Goal: Find specific page/section: Locate item on page

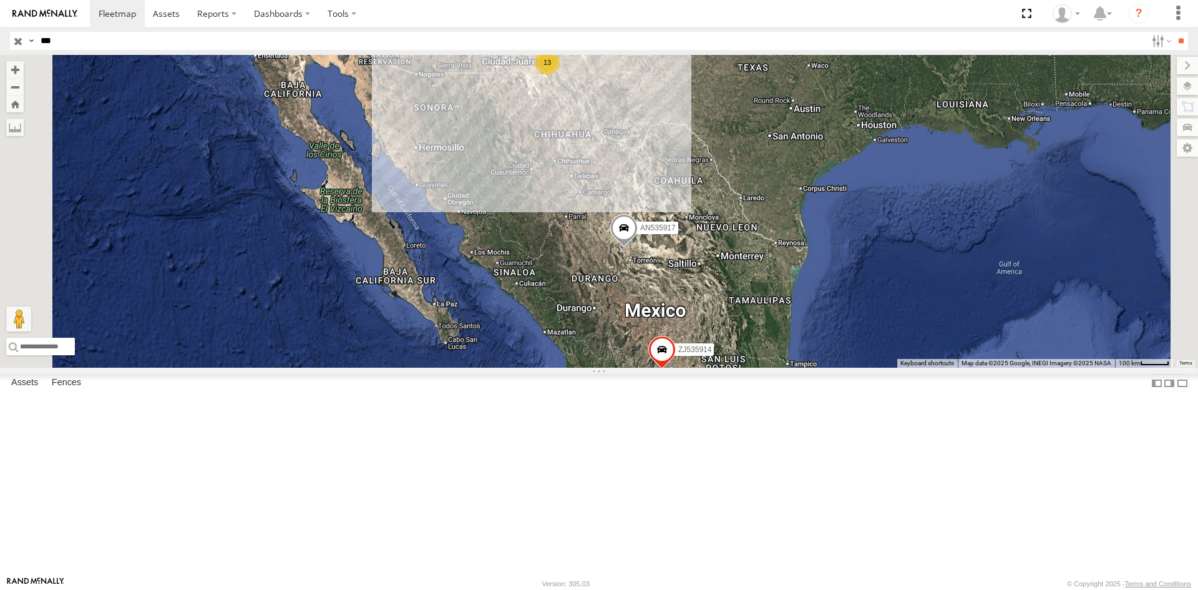
select select "**********"
click at [0, 0] on div "359" at bounding box center [0, 0] width 0 height 0
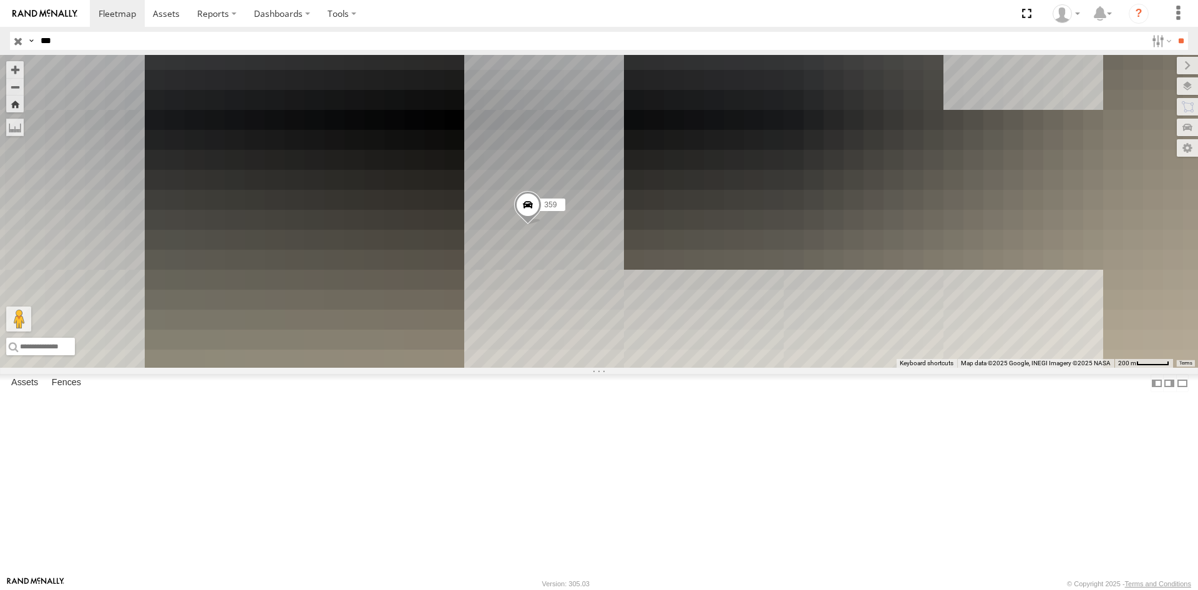
drag, startPoint x: 656, startPoint y: 341, endPoint x: 625, endPoint y: 338, distance: 30.7
click at [626, 339] on div "359" at bounding box center [599, 211] width 1198 height 313
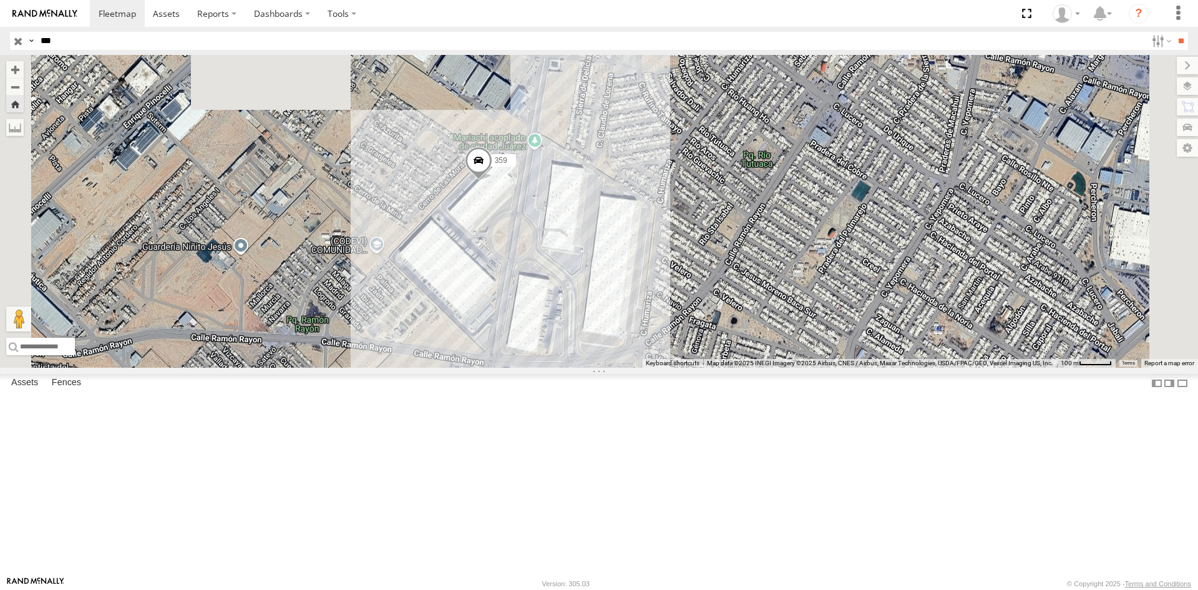
drag, startPoint x: 611, startPoint y: 356, endPoint x: 619, endPoint y: 325, distance: 31.6
click at [618, 326] on div "359" at bounding box center [599, 211] width 1198 height 313
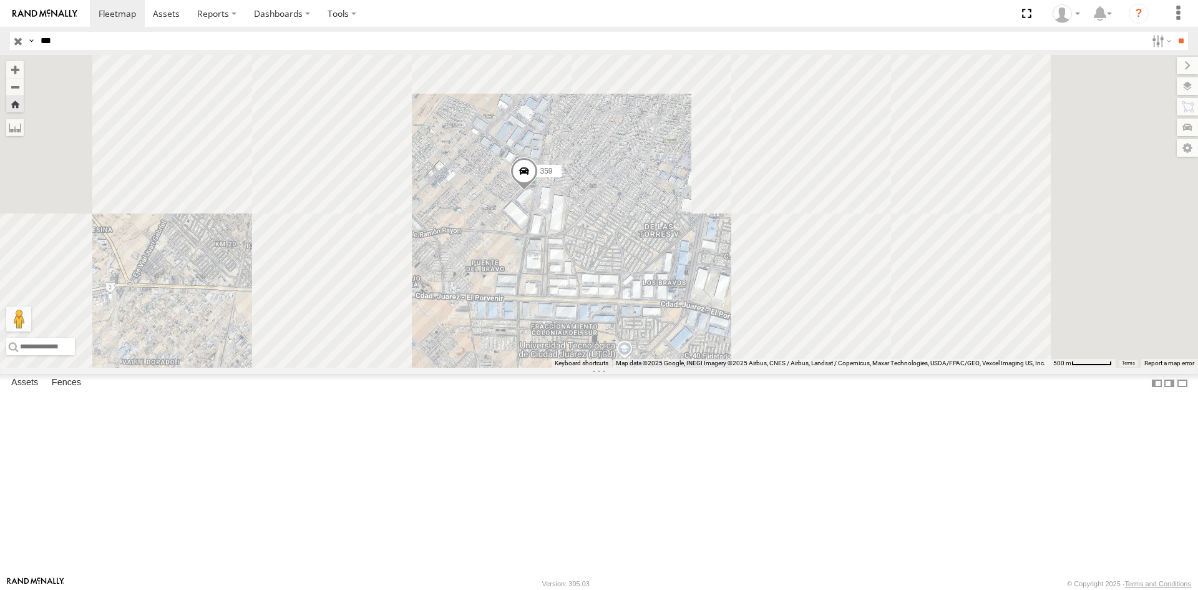
drag, startPoint x: 804, startPoint y: 404, endPoint x: 725, endPoint y: 383, distance: 81.9
click at [725, 368] on div "359" at bounding box center [599, 211] width 1198 height 313
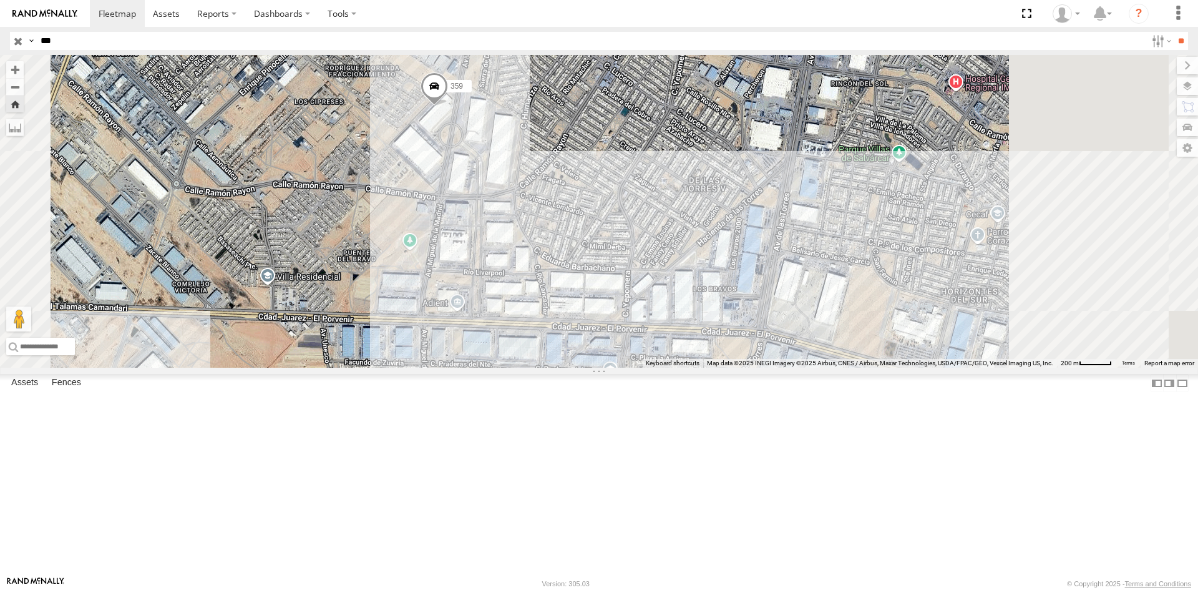
drag, startPoint x: 625, startPoint y: 253, endPoint x: 557, endPoint y: 233, distance: 71.7
click at [557, 233] on div "359" at bounding box center [599, 211] width 1198 height 313
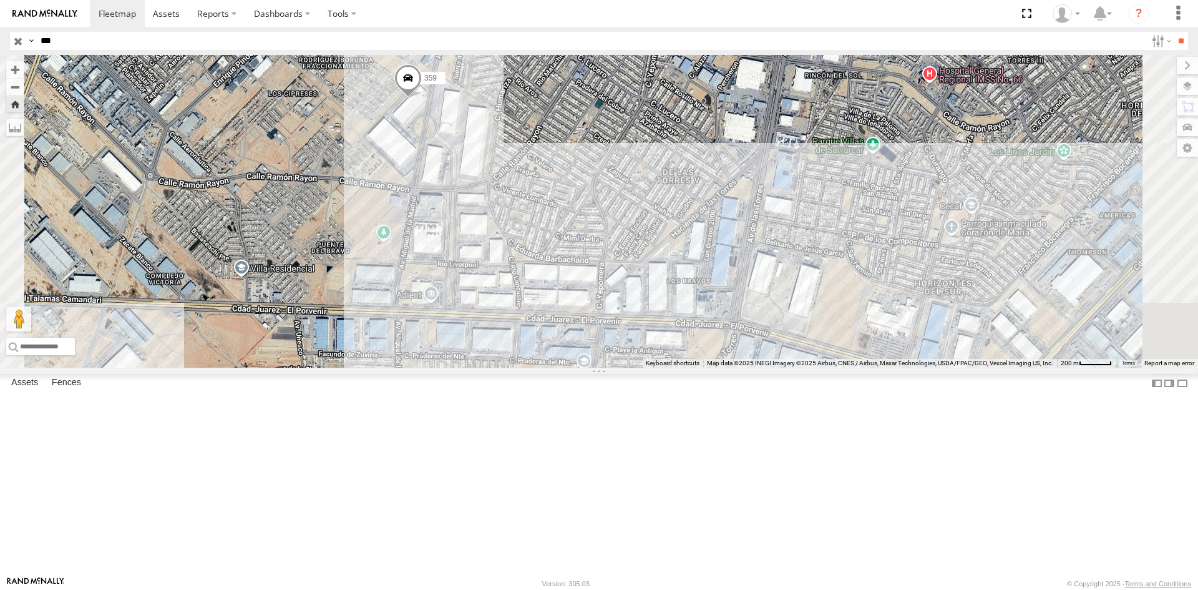
click at [0, 0] on div "359 FLEXTRANSFER" at bounding box center [0, 0] width 0 height 0
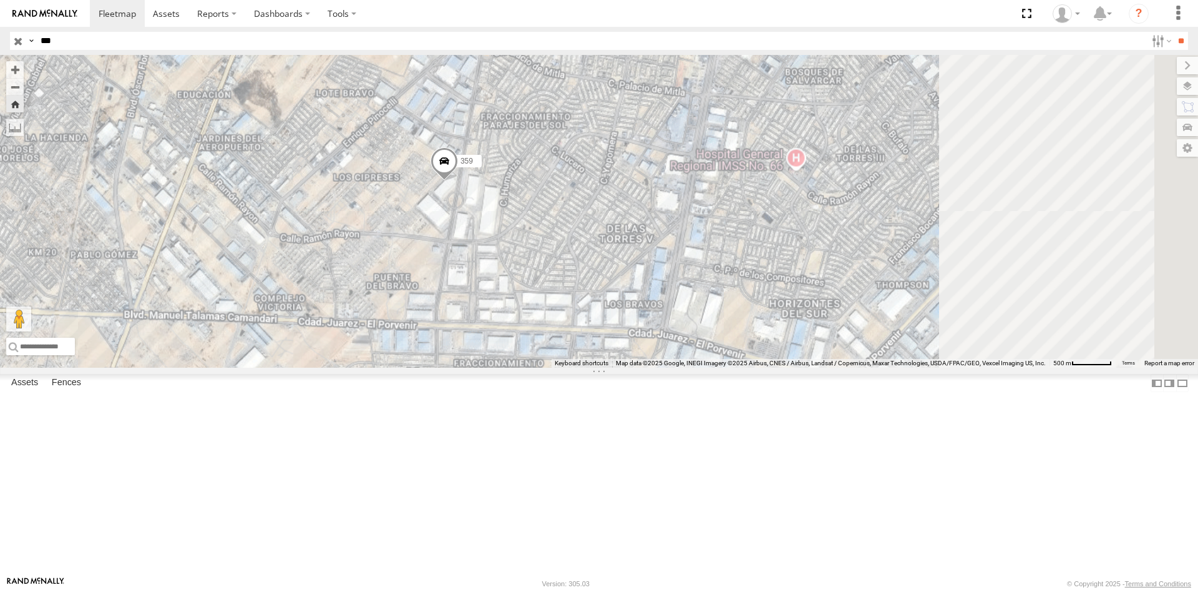
drag, startPoint x: 783, startPoint y: 298, endPoint x: 621, endPoint y: 268, distance: 164.4
click at [473, 165] on span "359" at bounding box center [467, 160] width 12 height 9
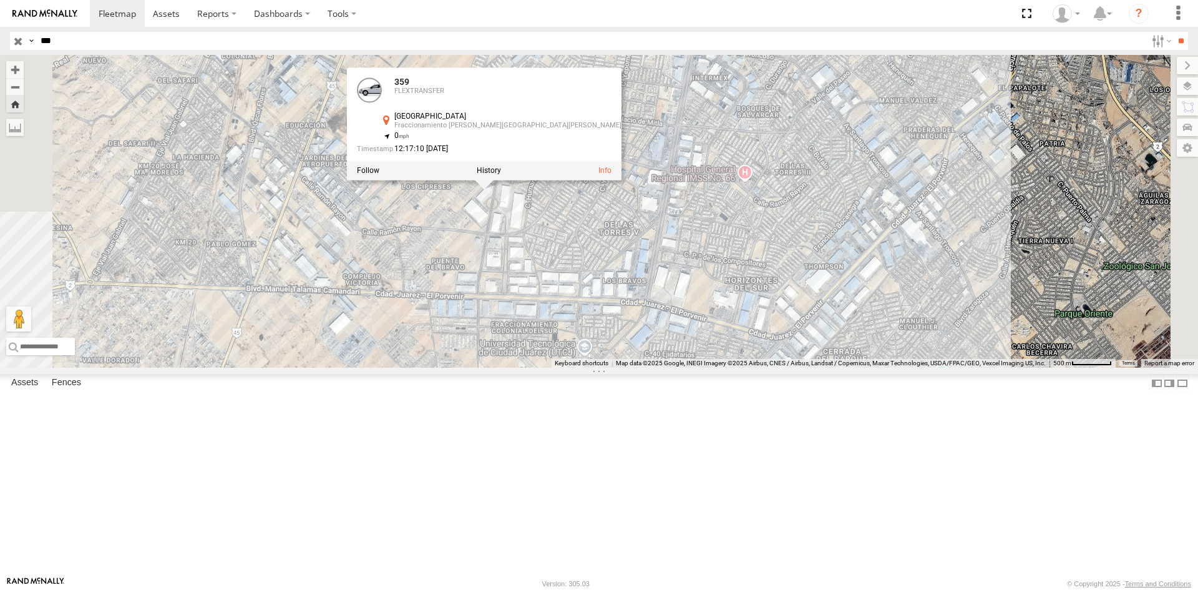
click at [628, 334] on div "359 359 FLEXTRANSFER [GEOGRAPHIC_DATA] Fraccionamiento [PERSON_NAME][GEOGRAPHIC…" at bounding box center [599, 211] width 1198 height 313
